Goal: Task Accomplishment & Management: Complete application form

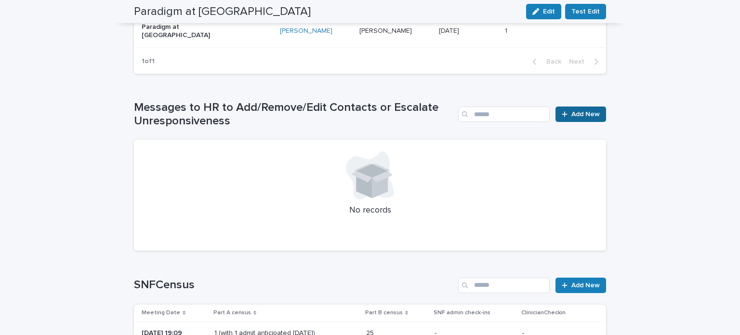
click at [593, 111] on span "Add New" at bounding box center [585, 114] width 28 height 7
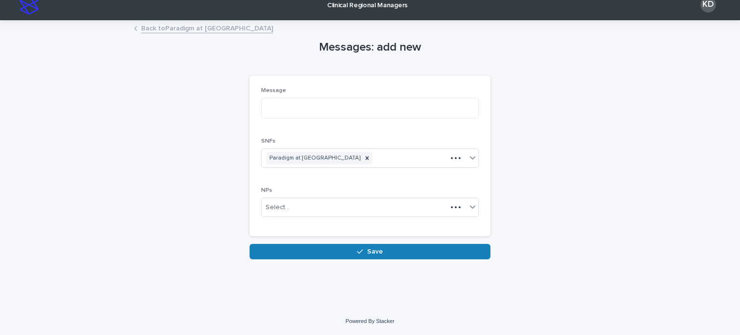
scroll to position [9, 0]
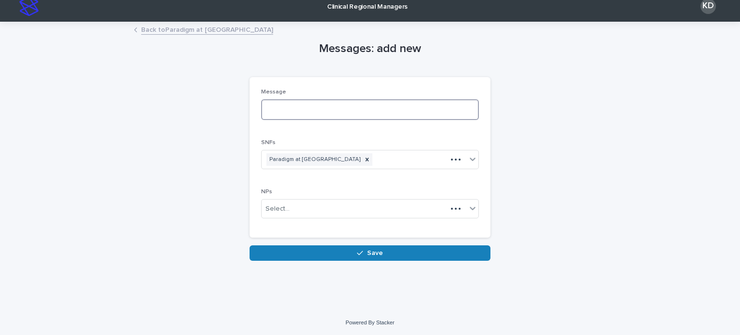
click at [351, 104] on textarea at bounding box center [370, 109] width 218 height 21
click at [182, 30] on link "Back to Paradigm at Sweeny" at bounding box center [207, 29] width 132 height 11
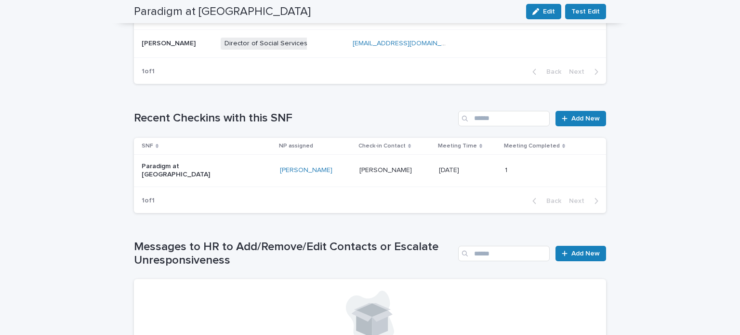
scroll to position [635, 0]
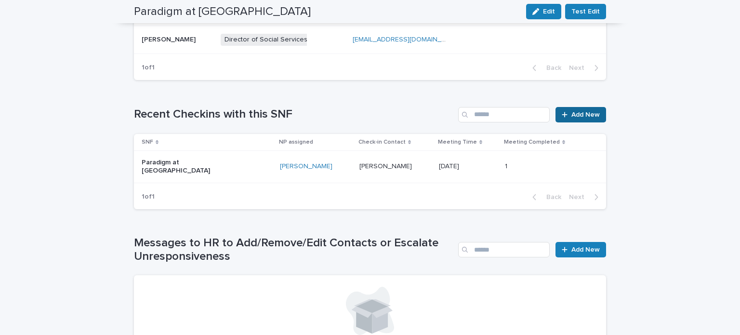
click at [588, 111] on span "Add New" at bounding box center [585, 114] width 28 height 7
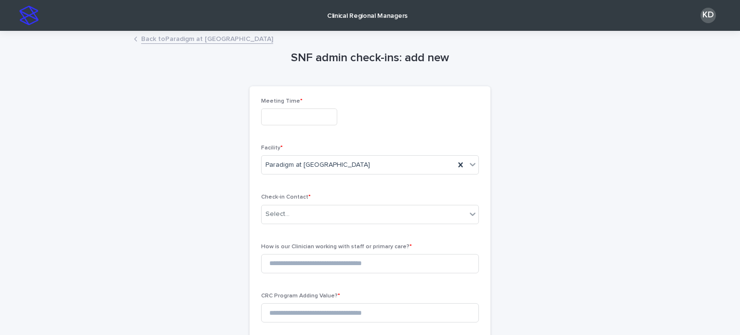
click at [324, 123] on input "text" at bounding box center [299, 116] width 76 height 17
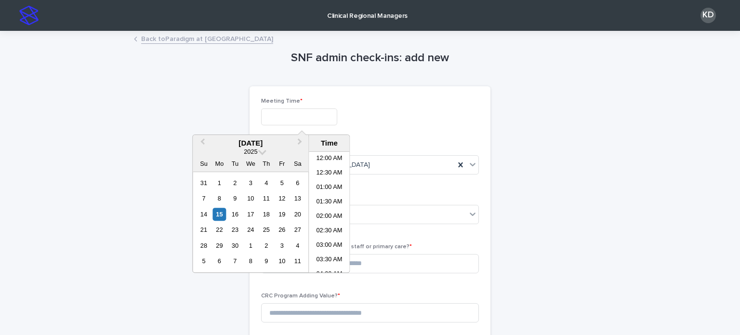
scroll to position [323, 0]
click at [332, 221] on li "01:30 PM" at bounding box center [329, 226] width 41 height 14
type input "**********"
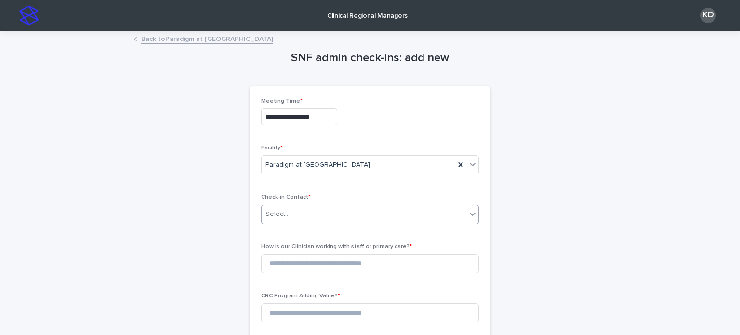
click at [308, 212] on div "Select..." at bounding box center [363, 214] width 205 height 16
type input "*"
type input "******"
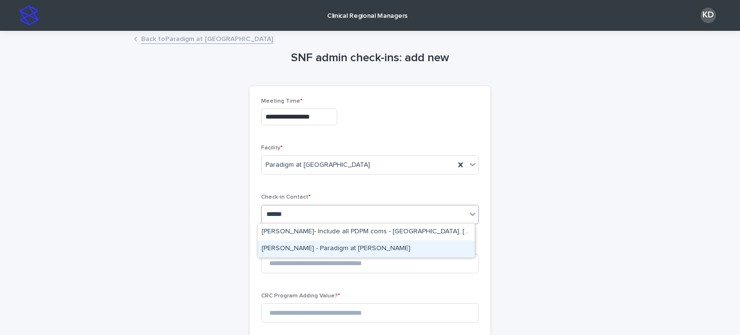
click at [334, 248] on div "Tracy Timmer - Paradigm at Sweeny" at bounding box center [366, 248] width 217 height 17
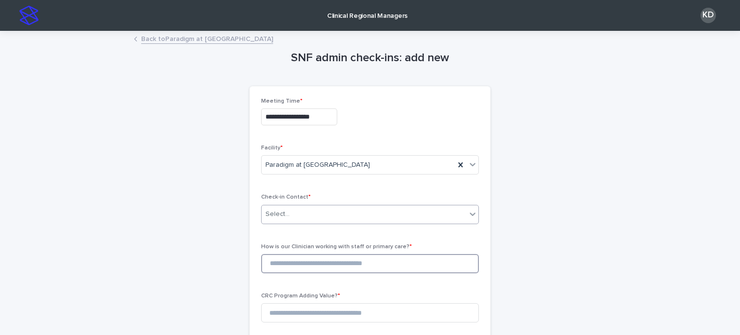
click at [332, 265] on input at bounding box center [370, 263] width 218 height 19
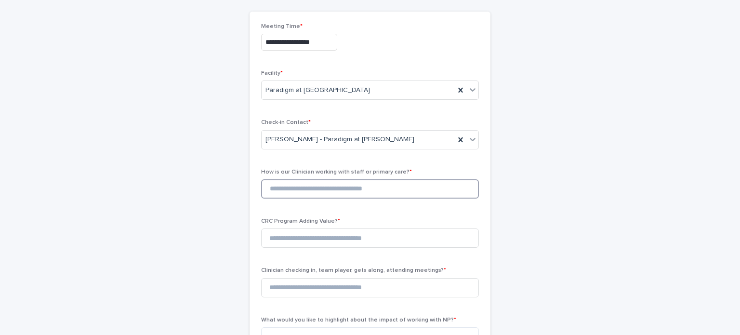
scroll to position [96, 0]
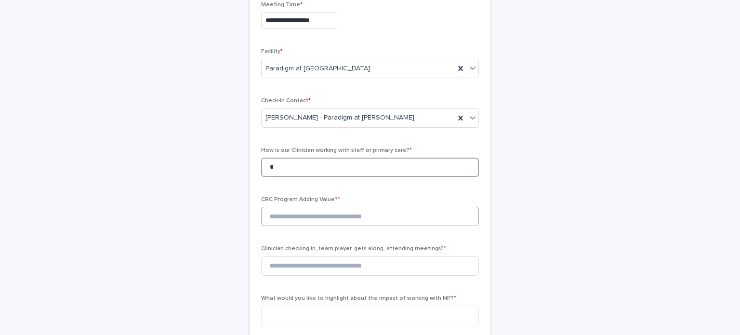
type input "*"
click at [305, 216] on input at bounding box center [370, 216] width 218 height 19
type input "*"
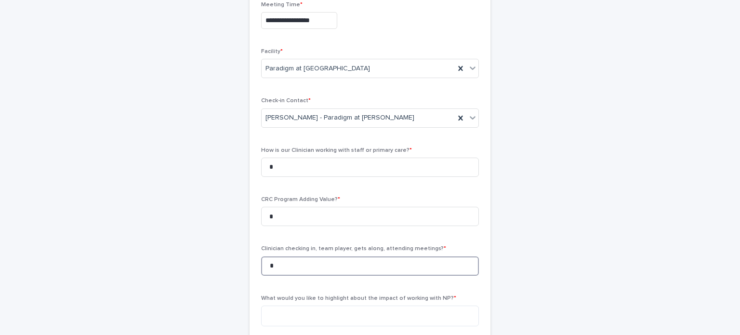
click at [304, 264] on input "*" at bounding box center [370, 265] width 218 height 19
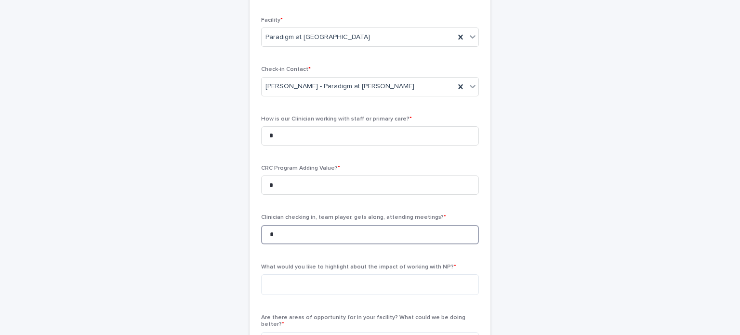
scroll to position [144, 0]
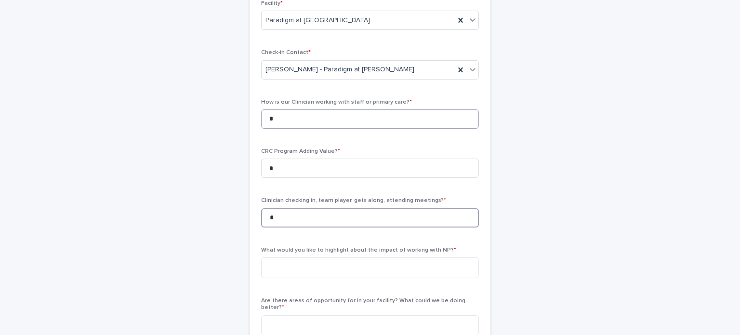
type input "*"
click at [291, 118] on input "*" at bounding box center [370, 118] width 218 height 19
type input "*"
drag, startPoint x: 293, startPoint y: 182, endPoint x: 293, endPoint y: 177, distance: 5.3
click at [293, 177] on div "CRC Program Adding Value? * *" at bounding box center [370, 167] width 218 height 38
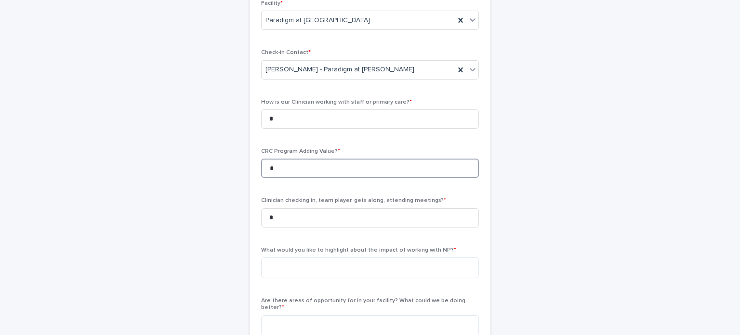
click at [293, 171] on input "*" at bounding box center [370, 167] width 218 height 19
type input "*"
click at [280, 214] on input "*" at bounding box center [370, 217] width 218 height 19
type input "*"
click at [310, 263] on textarea at bounding box center [370, 267] width 218 height 21
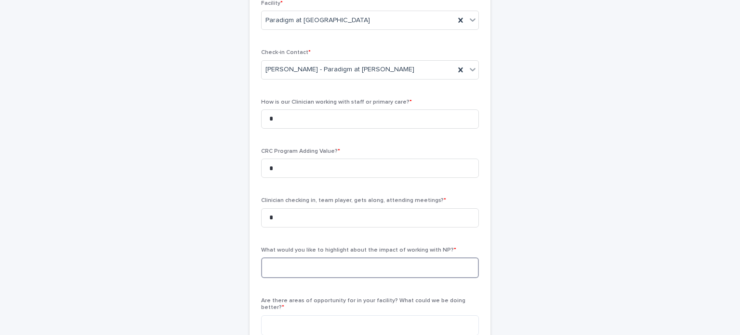
paste textarea "**********"
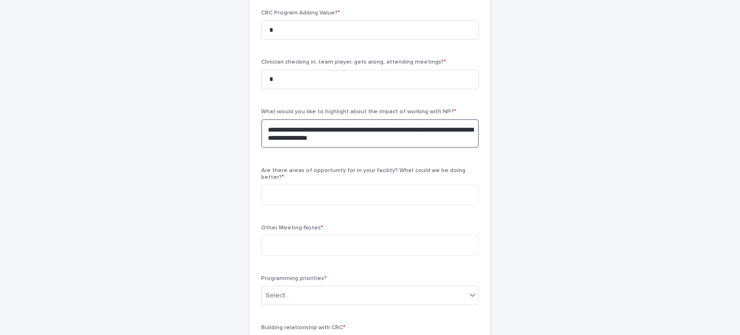
scroll to position [289, 0]
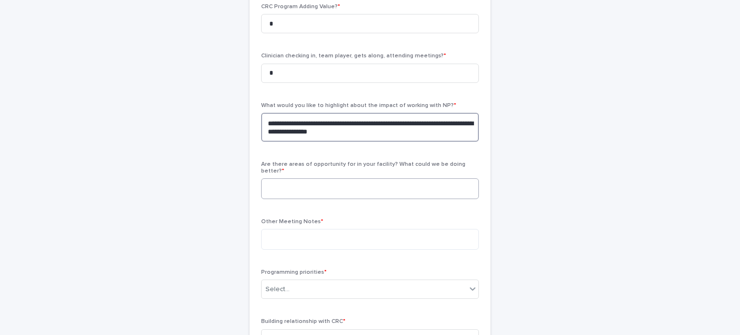
type textarea "**********"
click at [294, 178] on textarea at bounding box center [370, 188] width 218 height 21
type textarea "***"
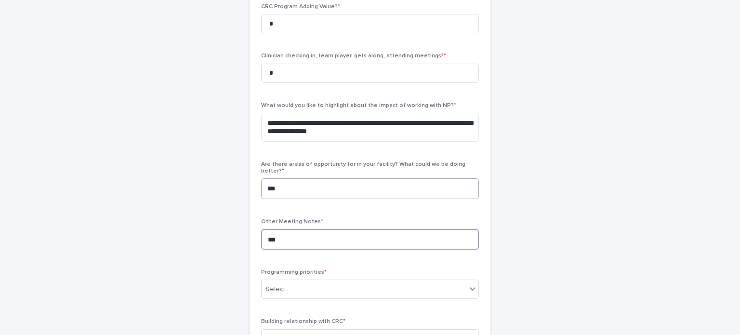
scroll to position [337, 0]
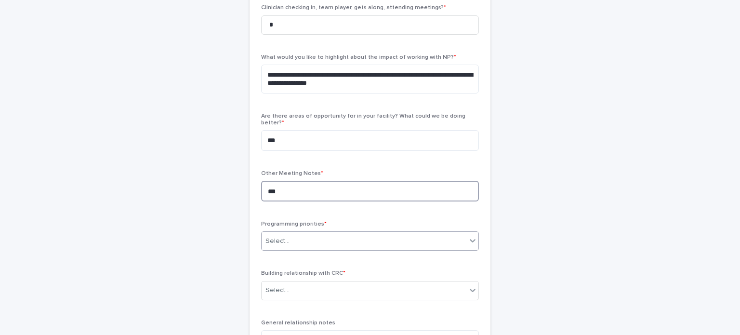
type textarea "***"
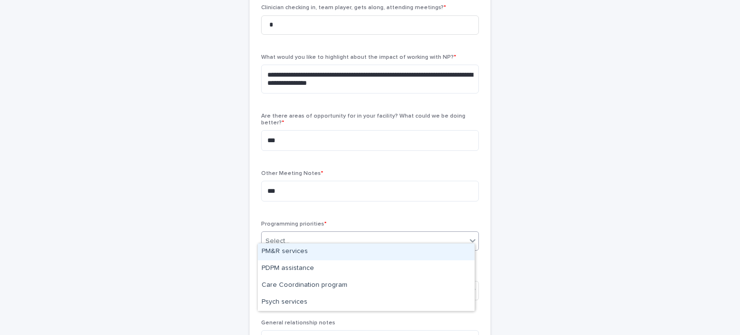
click at [295, 233] on div "Select..." at bounding box center [363, 241] width 205 height 16
click at [299, 251] on div "PM&R services" at bounding box center [366, 251] width 217 height 17
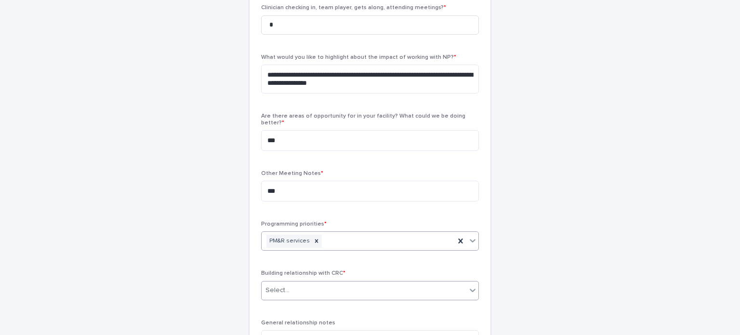
click at [320, 292] on div "Select..." at bounding box center [370, 290] width 218 height 19
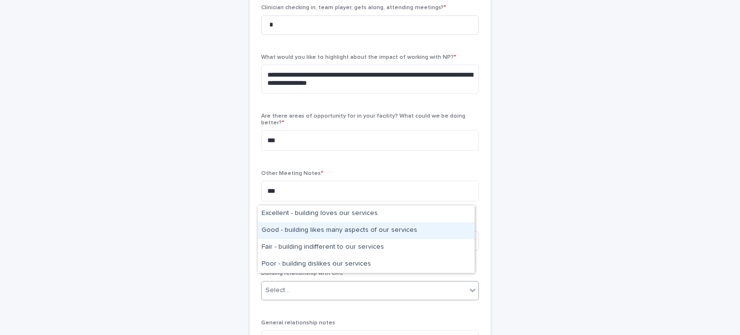
drag, startPoint x: 319, startPoint y: 220, endPoint x: 316, endPoint y: 226, distance: 6.7
click at [316, 226] on div "Good - building likes many aspects of our services" at bounding box center [366, 230] width 217 height 17
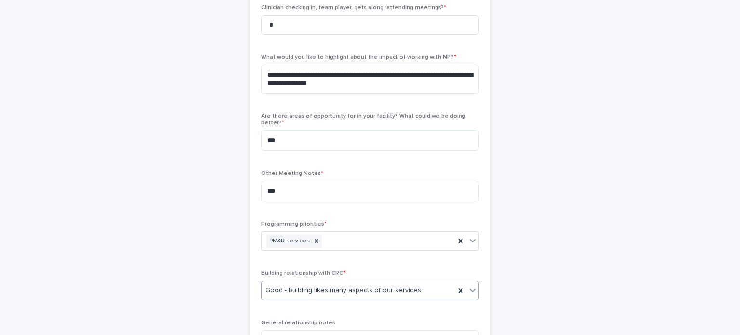
scroll to position [433, 0]
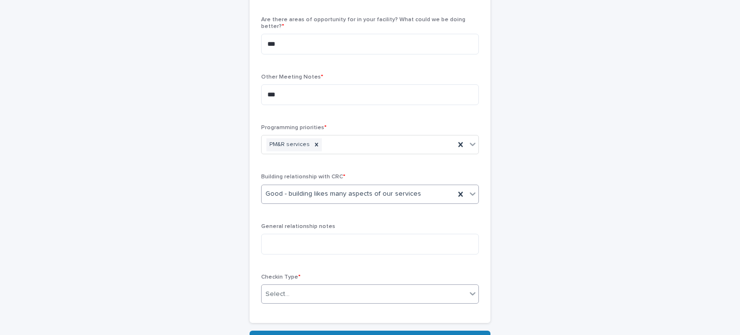
click at [296, 286] on div "Select..." at bounding box center [363, 294] width 205 height 16
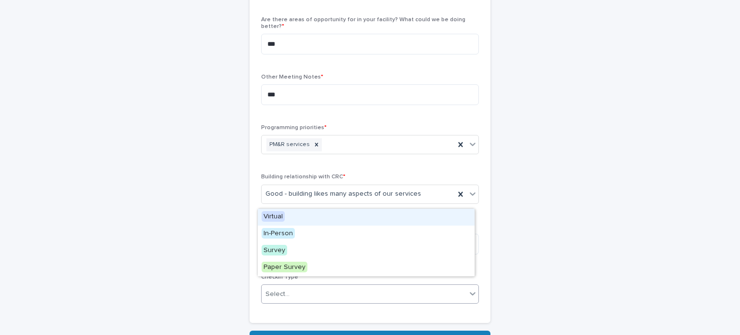
drag, startPoint x: 301, startPoint y: 268, endPoint x: 305, endPoint y: 290, distance: 23.0
click at [305, 290] on div "Select..." at bounding box center [363, 294] width 205 height 16
click at [304, 217] on div "Virtual" at bounding box center [366, 216] width 217 height 17
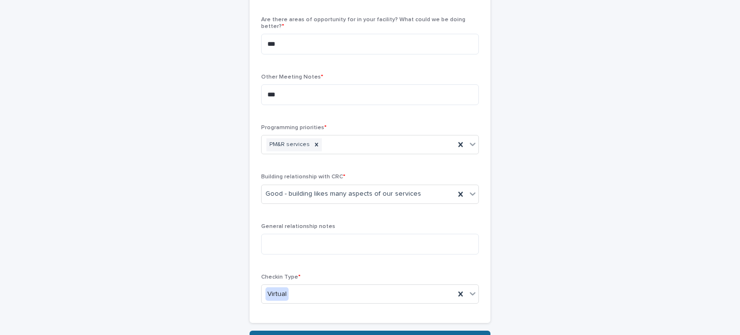
click at [341, 330] on button "Save" at bounding box center [369, 337] width 241 height 15
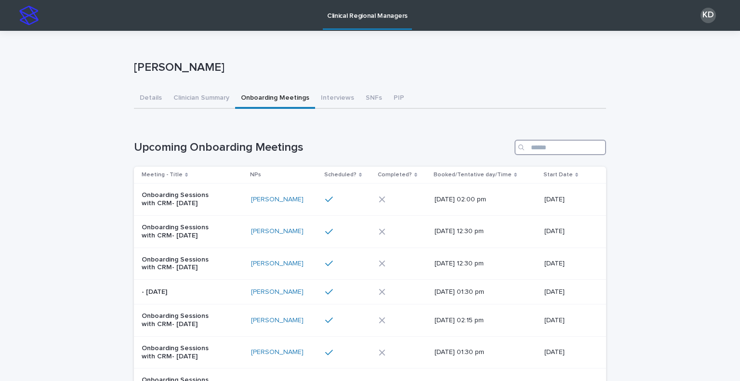
click at [567, 146] on input "Search" at bounding box center [559, 147] width 91 height 15
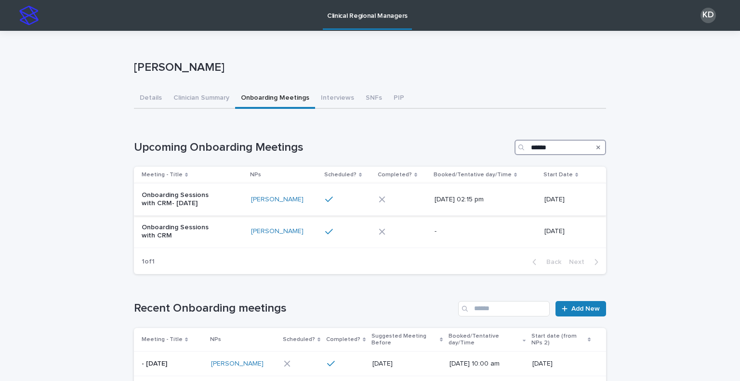
type input "******"
click at [224, 198] on div "Onboarding Sessions with CRM- [DATE]" at bounding box center [193, 199] width 102 height 24
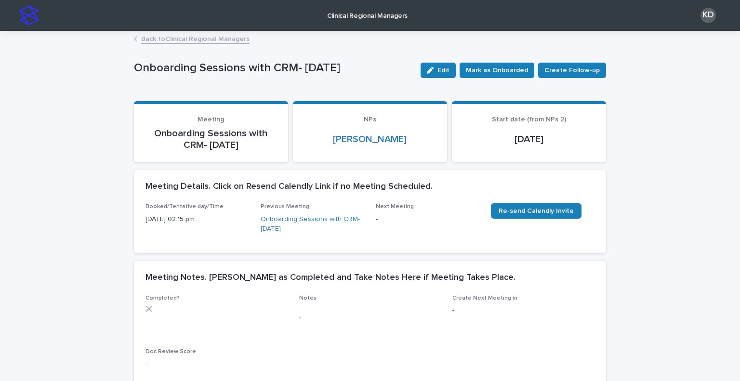
drag, startPoint x: 445, startPoint y: 73, endPoint x: 258, endPoint y: 239, distance: 250.0
click at [445, 73] on button "Edit" at bounding box center [437, 70] width 35 height 15
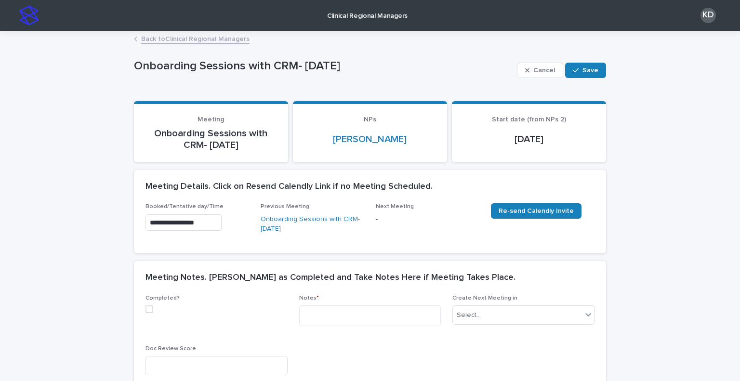
click at [145, 310] on span at bounding box center [149, 309] width 8 height 8
click at [324, 316] on textarea at bounding box center [370, 315] width 142 height 21
paste textarea "**********"
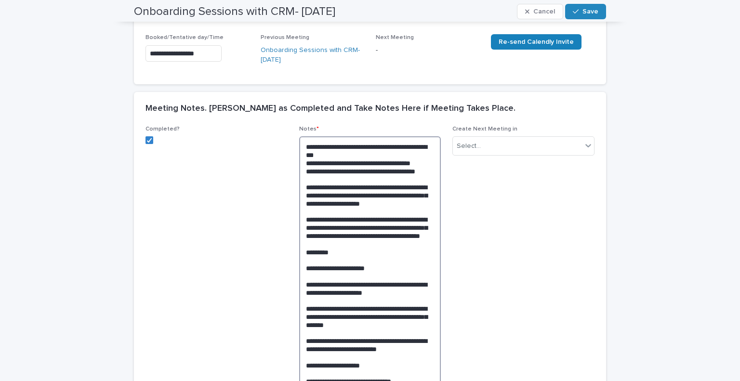
scroll to position [46, 0]
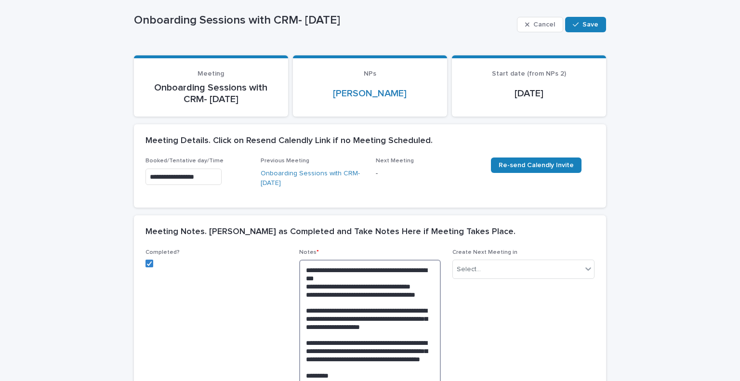
type textarea "**********"
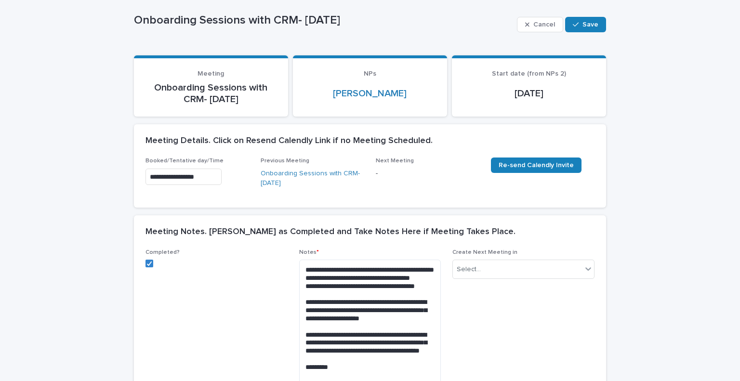
click at [551, 282] on div "Create Next Meeting in Select..." at bounding box center [523, 268] width 142 height 38
click at [526, 267] on div "Select..." at bounding box center [517, 269] width 129 height 16
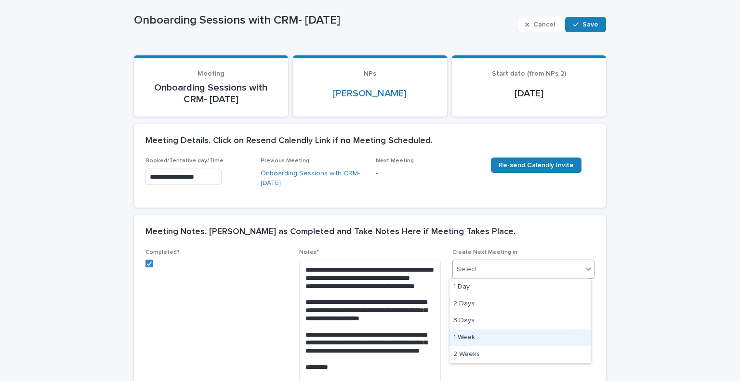
click at [504, 344] on div "1 Week" at bounding box center [519, 337] width 141 height 17
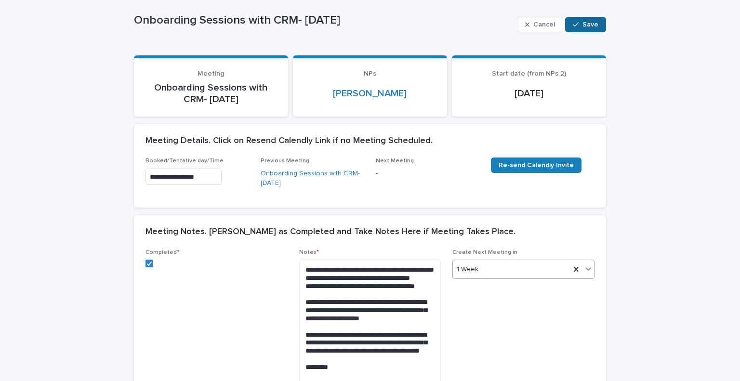
click at [586, 26] on span "Save" at bounding box center [590, 24] width 16 height 7
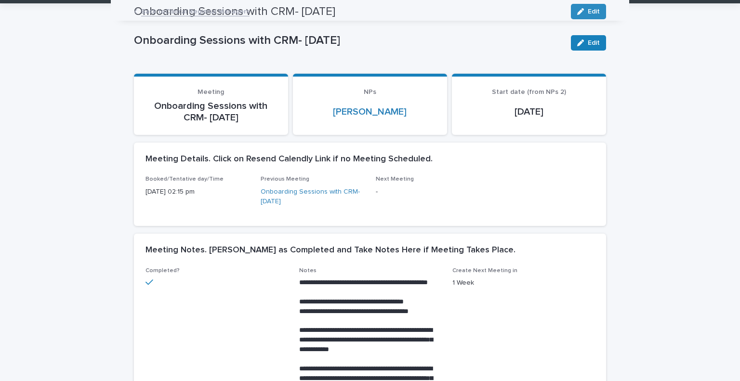
scroll to position [0, 0]
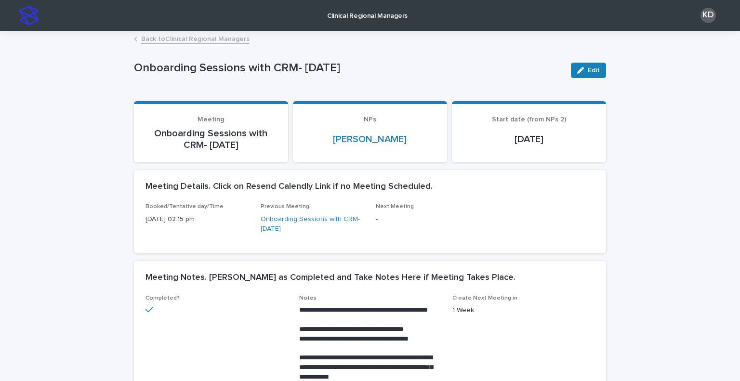
click at [208, 41] on link "Back to Clinical Regional Managers" at bounding box center [195, 38] width 108 height 11
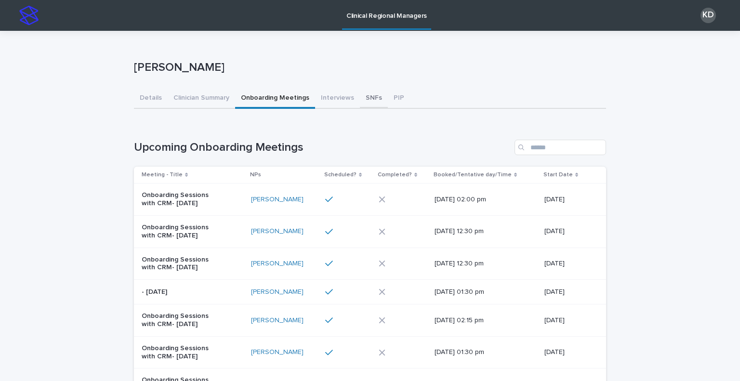
click at [360, 99] on button "SNFs" at bounding box center [374, 99] width 28 height 20
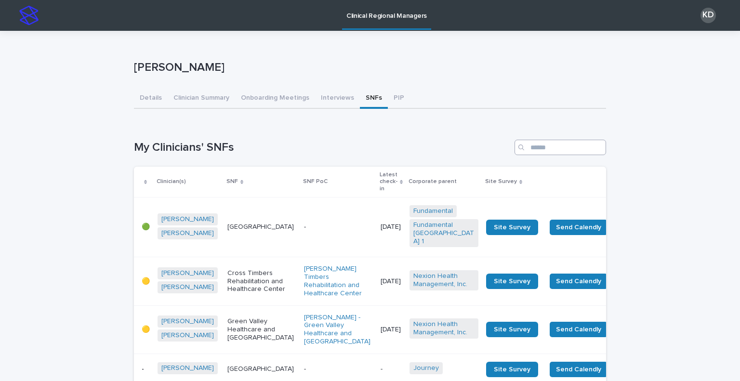
drag, startPoint x: 558, startPoint y: 138, endPoint x: 550, endPoint y: 147, distance: 11.9
click at [548, 148] on input "Search" at bounding box center [559, 147] width 91 height 15
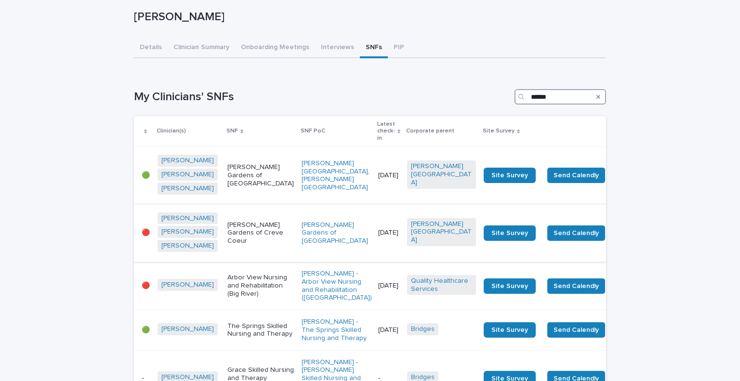
scroll to position [96, 0]
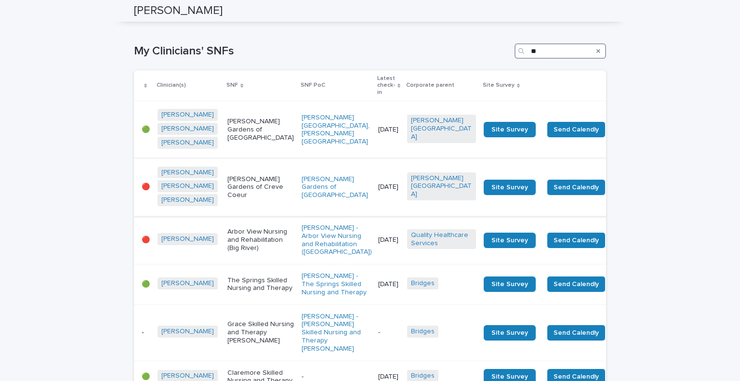
type input "*"
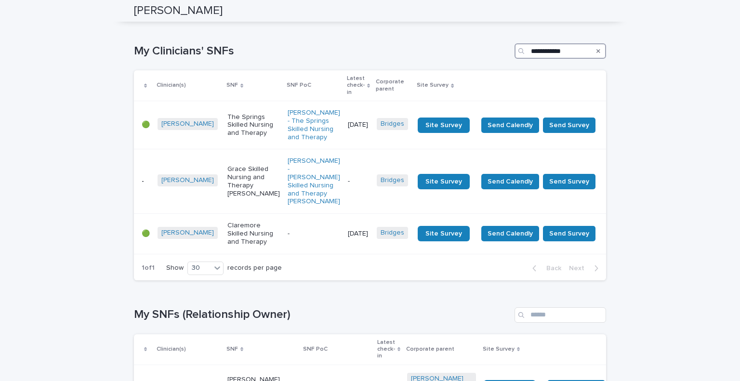
type input "**********"
click at [565, 177] on span "Send Survey" at bounding box center [569, 182] width 40 height 10
click at [304, 226] on div "-" at bounding box center [313, 234] width 52 height 16
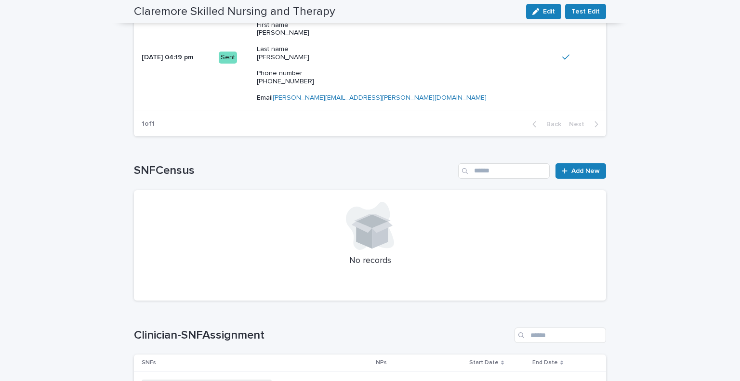
scroll to position [553, 0]
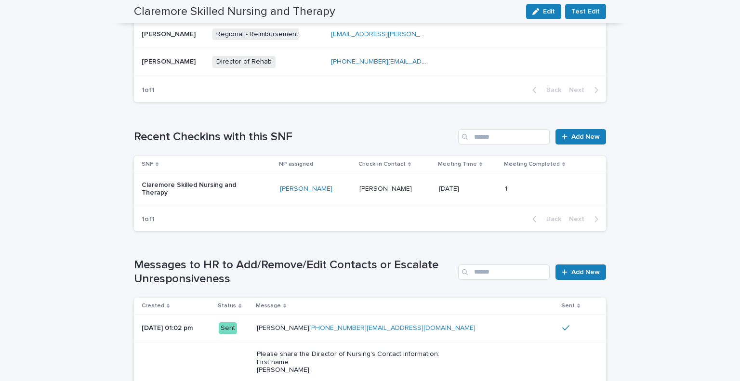
click at [411, 193] on div "[PERSON_NAME] [PERSON_NAME]" at bounding box center [395, 189] width 72 height 16
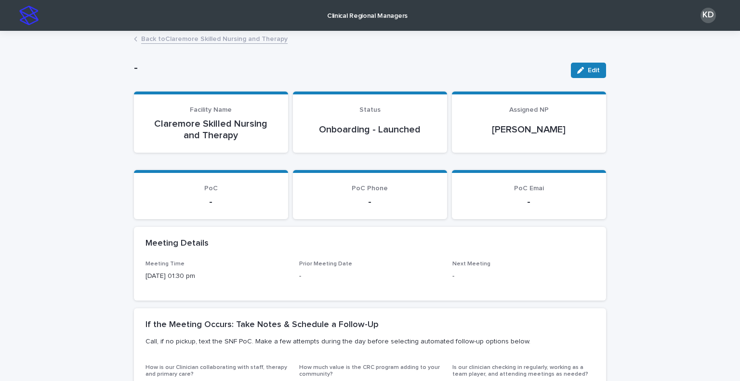
click at [189, 36] on link "Back to [GEOGRAPHIC_DATA] Skilled Nursing and Therapy" at bounding box center [214, 38] width 146 height 11
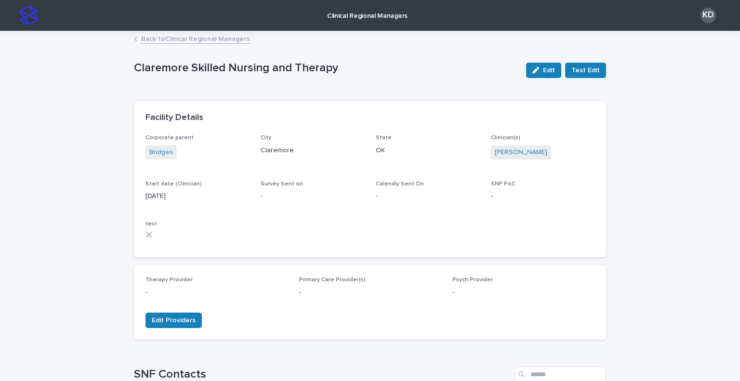
click at [214, 38] on link "Back to Clinical Regional Managers" at bounding box center [195, 38] width 108 height 11
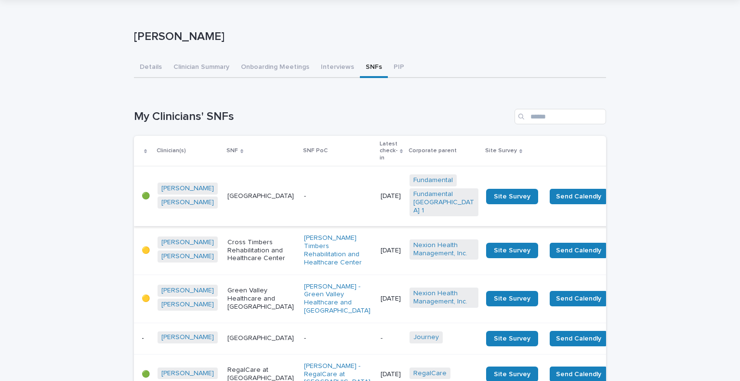
scroll to position [96, 0]
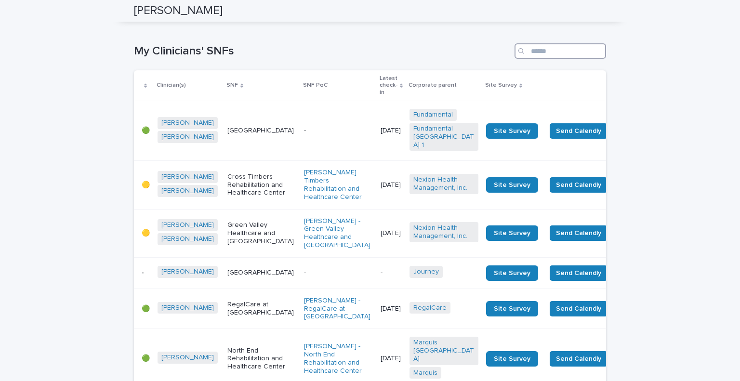
click at [555, 51] on input "Search" at bounding box center [559, 50] width 91 height 15
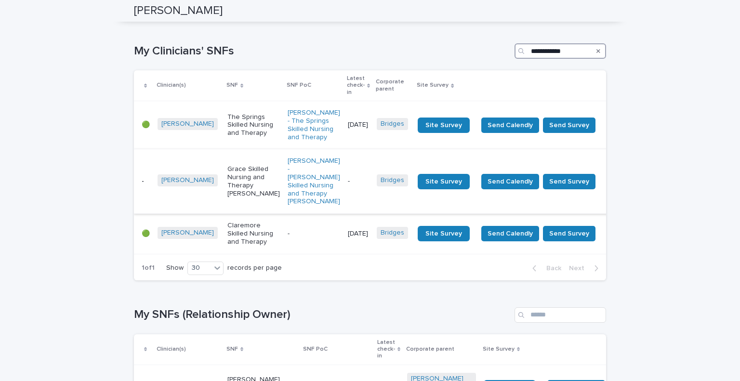
type input "**********"
click at [349, 173] on div "-" at bounding box center [358, 181] width 21 height 16
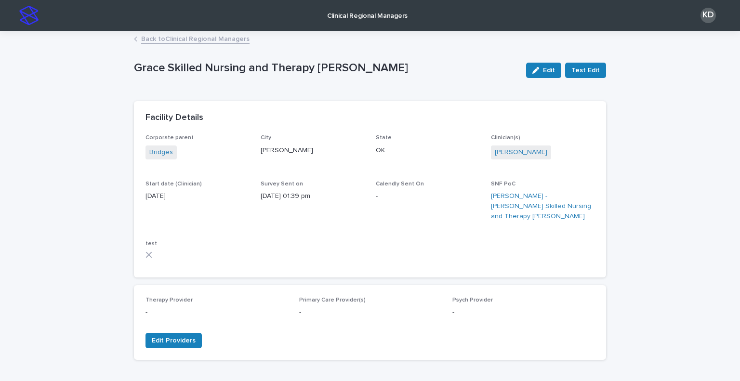
click at [179, 34] on link "Back to Clinical Regional Managers" at bounding box center [195, 38] width 108 height 11
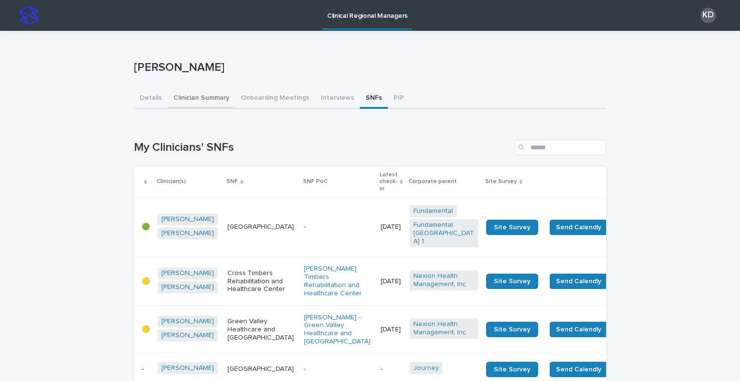
click at [183, 90] on button "Clinician Summary" at bounding box center [201, 99] width 67 height 20
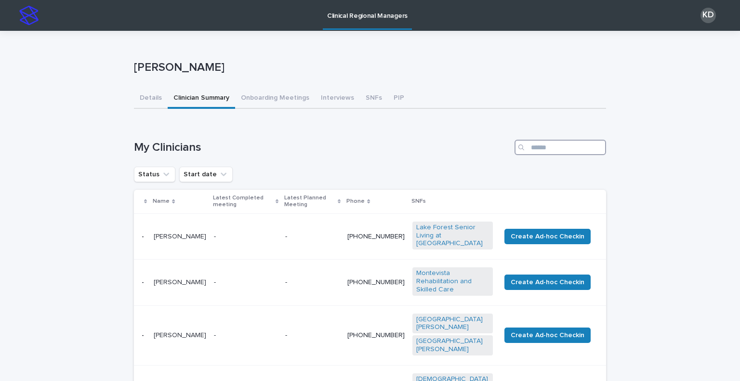
click at [560, 144] on input "Search" at bounding box center [559, 147] width 91 height 15
type input "*******"
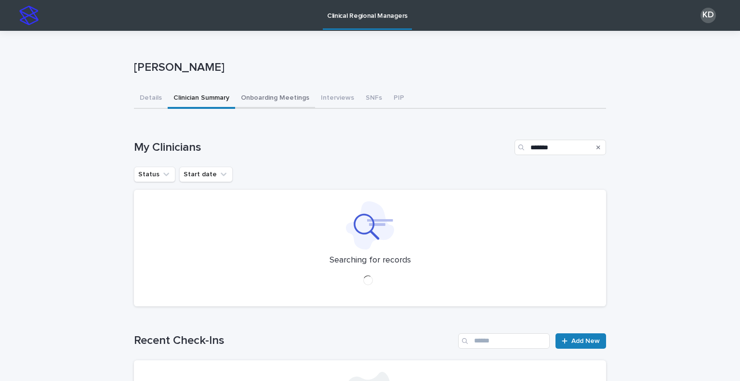
click at [253, 94] on button "Onboarding Meetings" at bounding box center [275, 99] width 80 height 20
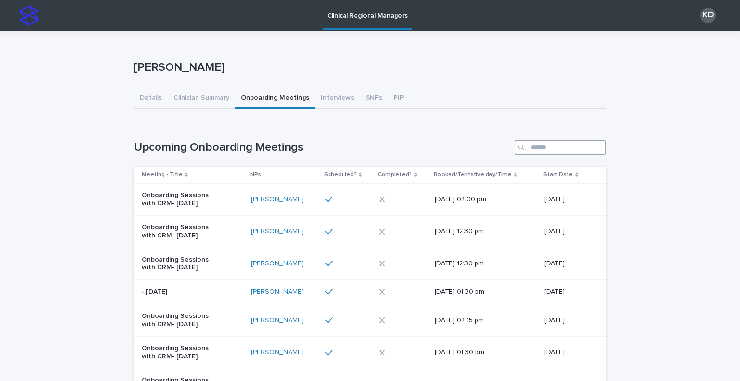
click at [553, 146] on input "Search" at bounding box center [559, 147] width 91 height 15
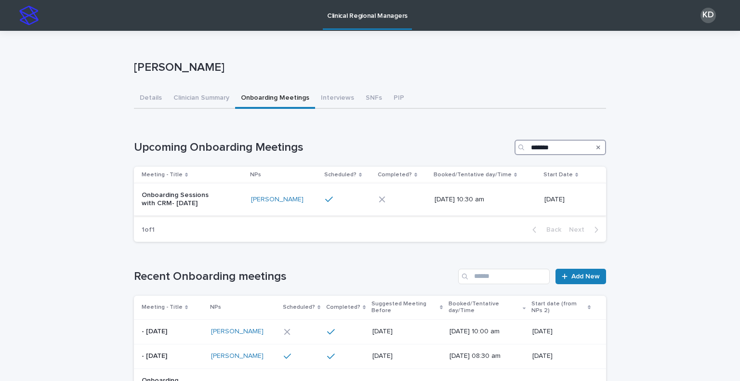
type input "*******"
click at [216, 206] on p "Onboarding Sessions with CRM- [DATE]" at bounding box center [182, 199] width 80 height 16
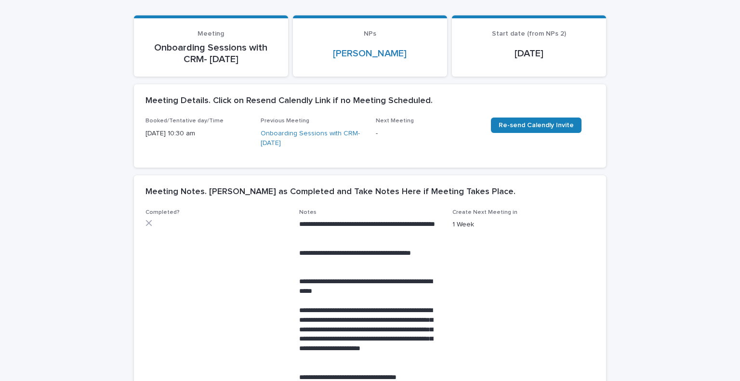
scroll to position [96, 0]
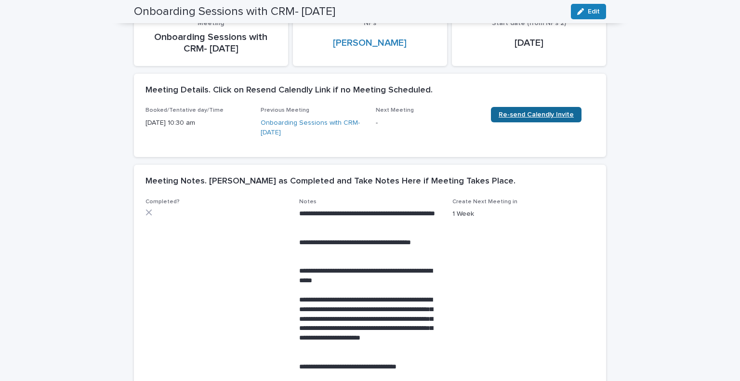
click at [522, 115] on span "Re-send Calendly Invite" at bounding box center [535, 114] width 75 height 7
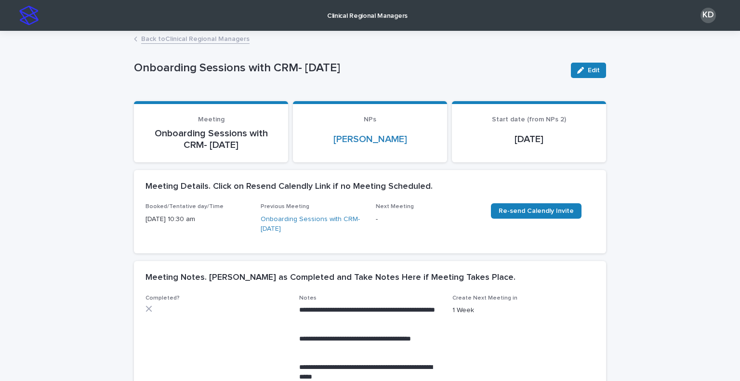
click at [217, 38] on link "Back to Clinical Regional Managers" at bounding box center [195, 38] width 108 height 11
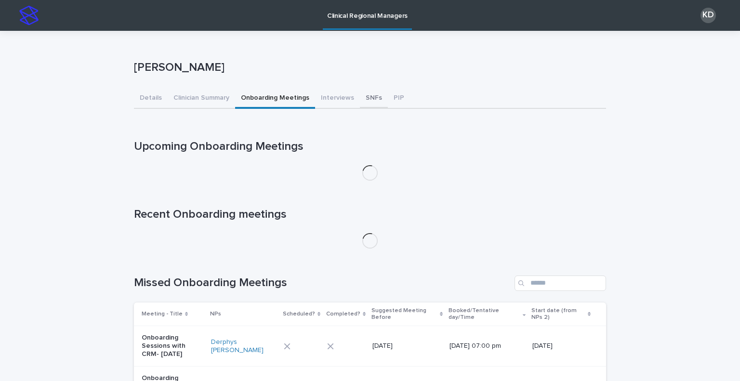
click at [360, 99] on button "SNFs" at bounding box center [374, 99] width 28 height 20
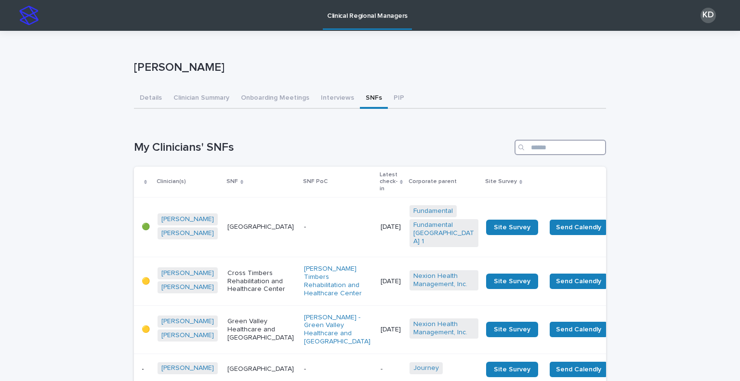
drag, startPoint x: 541, startPoint y: 142, endPoint x: 532, endPoint y: 134, distance: 10.9
click at [541, 141] on input "Search" at bounding box center [559, 147] width 91 height 15
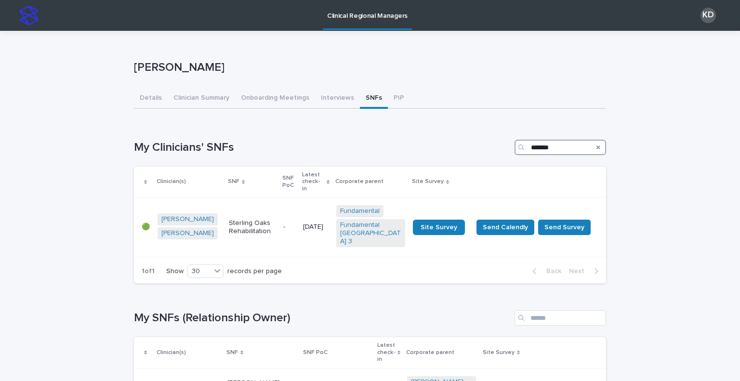
type input "*******"
click at [321, 235] on td "[DATE]" at bounding box center [315, 227] width 33 height 60
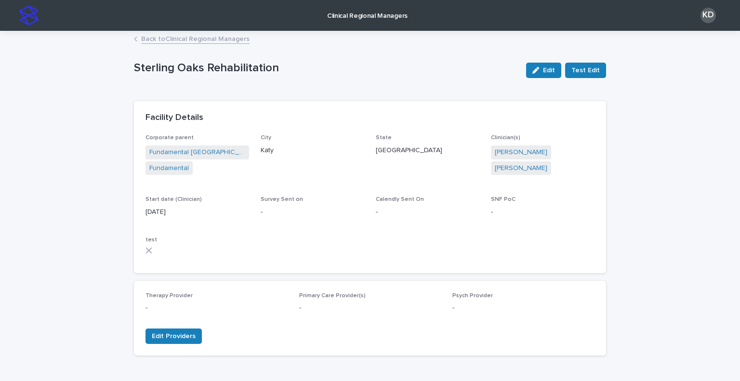
click at [214, 38] on link "Back to Clinical Regional Managers" at bounding box center [195, 38] width 108 height 11
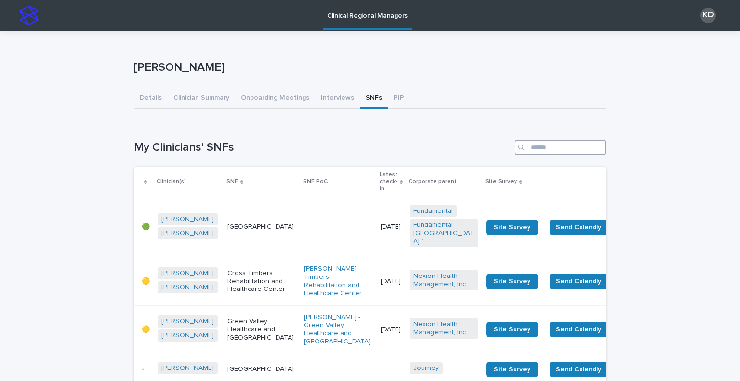
drag, startPoint x: 566, startPoint y: 148, endPoint x: 566, endPoint y: 137, distance: 10.6
click at [566, 148] on input "Search" at bounding box center [559, 147] width 91 height 15
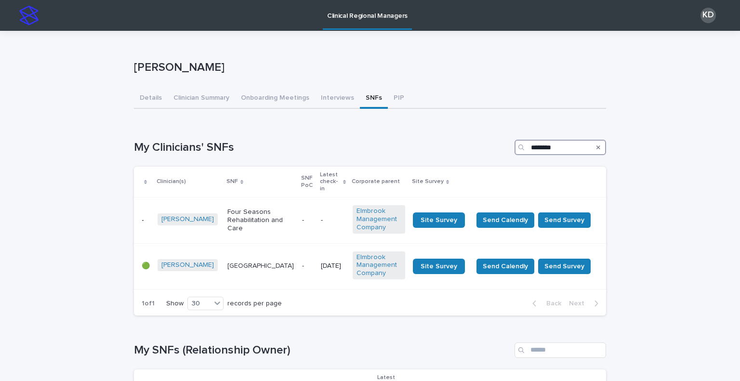
type input "********"
click at [302, 219] on div "-" at bounding box center [307, 220] width 11 height 16
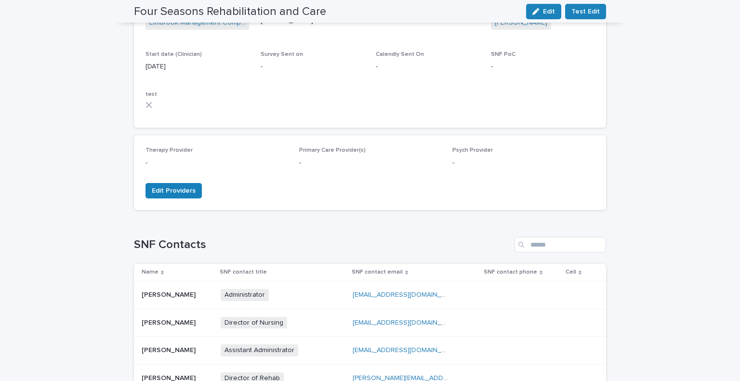
scroll to position [21, 0]
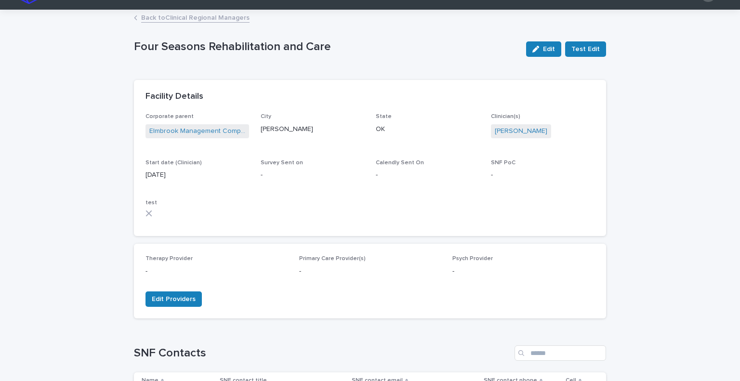
click at [169, 17] on link "Back to Clinical Regional Managers" at bounding box center [195, 17] width 108 height 11
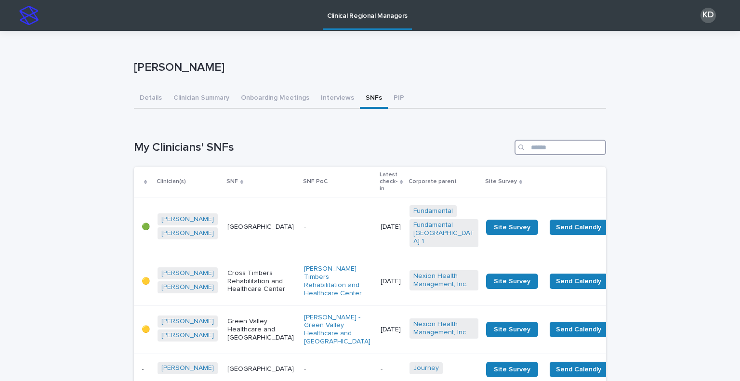
click at [535, 148] on input "Search" at bounding box center [559, 147] width 91 height 15
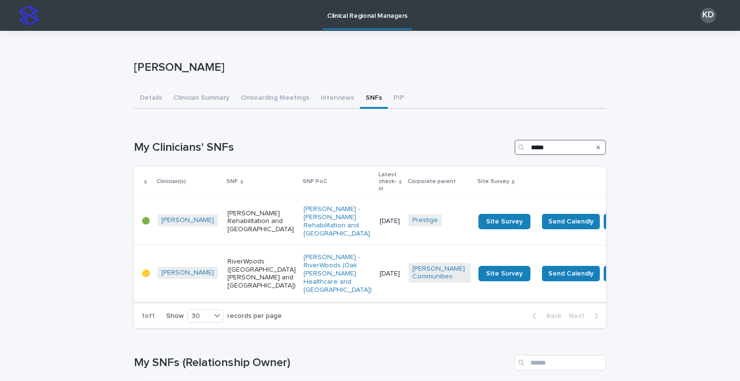
type input "*****"
click at [234, 294] on div "RiverWoods (Oak Glen Healthcare and Rehabilitation Center)" at bounding box center [261, 274] width 68 height 40
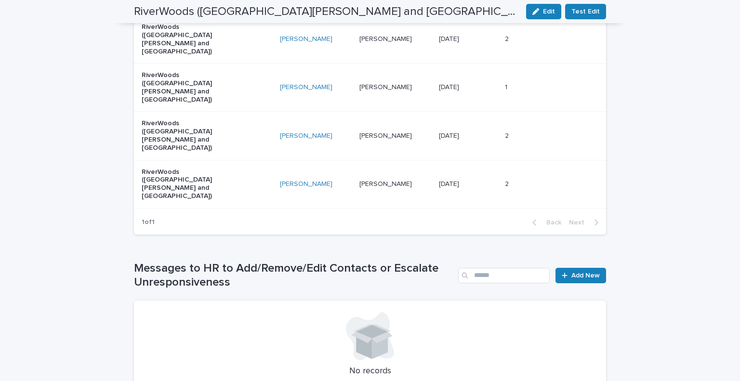
scroll to position [657, 0]
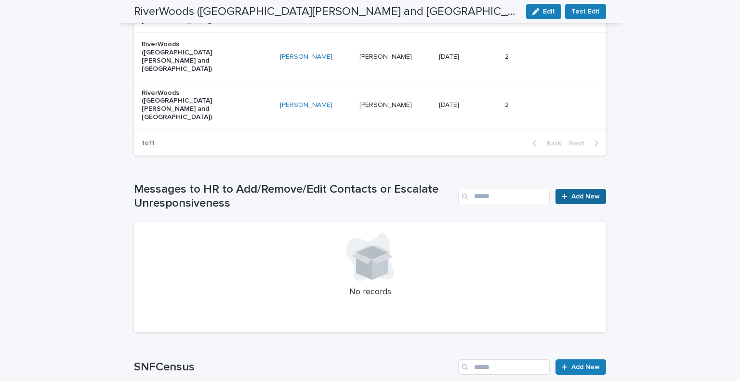
click at [587, 193] on span "Add New" at bounding box center [585, 196] width 28 height 7
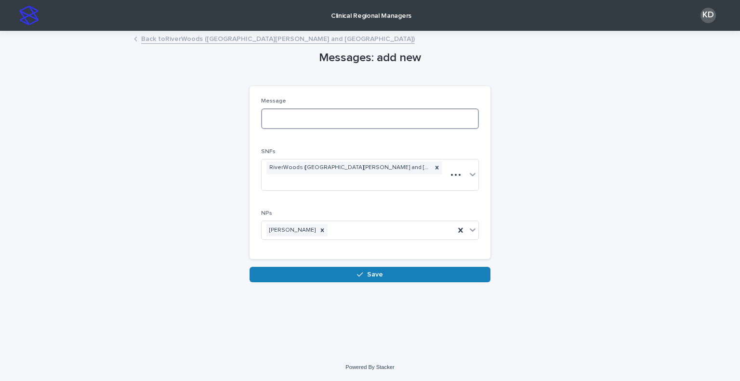
click at [366, 120] on textarea at bounding box center [370, 118] width 218 height 21
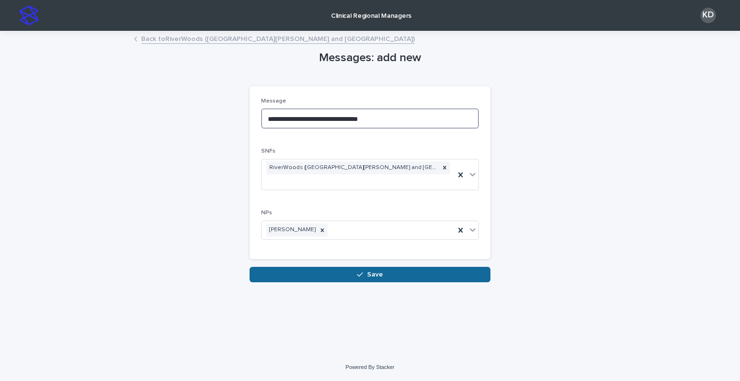
type textarea "**********"
click at [352, 267] on button "Save" at bounding box center [369, 274] width 241 height 15
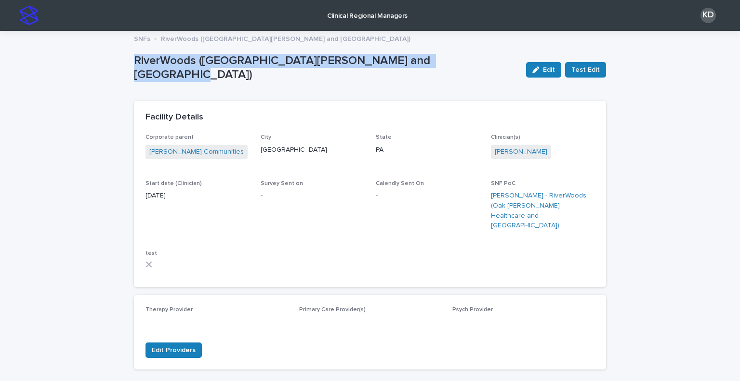
drag, startPoint x: 453, startPoint y: 67, endPoint x: 143, endPoint y: 43, distance: 310.1
copy p "RiverWoods (Oak Glen Healthcare and Rehabilitation Center)"
